Goal: Find specific page/section: Find specific page/section

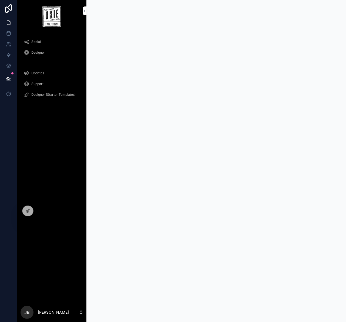
click at [0, 0] on icon at bounding box center [0, 0] width 0 height 0
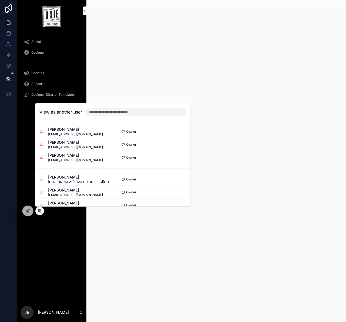
click at [0, 0] on button "Select" at bounding box center [0, 0] width 0 height 0
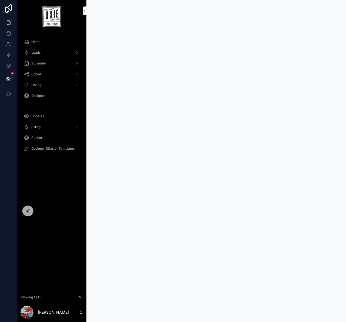
click at [49, 50] on div "Leads" at bounding box center [52, 52] width 56 height 9
